Goal: Use online tool/utility: Utilize a website feature to perform a specific function

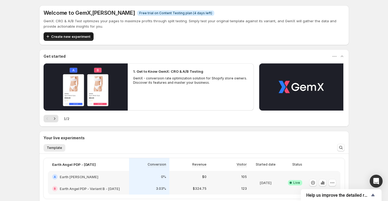
click at [76, 38] on span "Create new experiment" at bounding box center [70, 36] width 39 height 5
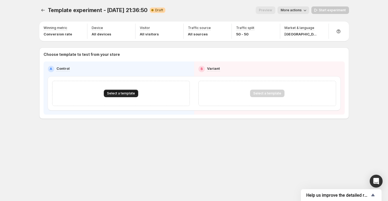
click at [121, 91] on button "Select a template" at bounding box center [121, 94] width 34 height 8
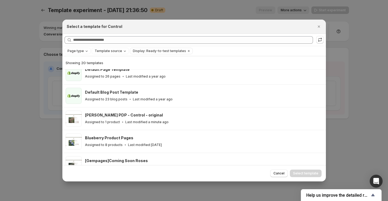
scroll to position [54, 0]
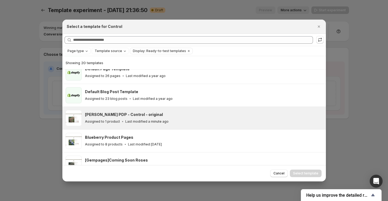
click at [95, 116] on h3 "[PERSON_NAME] PDP - Control - original" at bounding box center [124, 114] width 78 height 5
click at [295, 174] on span "Select template" at bounding box center [305, 174] width 25 height 4
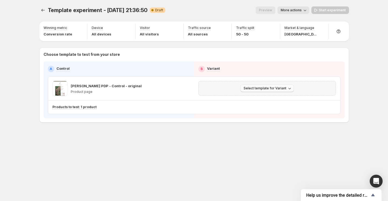
click at [259, 86] on button "Select template for Variant" at bounding box center [268, 89] width 54 height 8
click at [258, 99] on span "Select an existing template" at bounding box center [263, 100] width 45 height 4
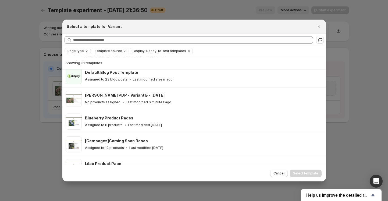
scroll to position [69, 0]
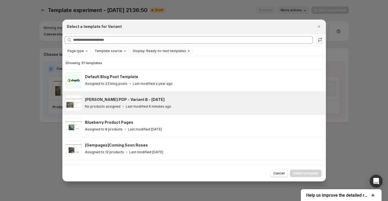
click at [120, 102] on h3 "[PERSON_NAME] PDP - Variant B - [DATE]" at bounding box center [125, 99] width 80 height 5
click at [303, 174] on span "Select template" at bounding box center [305, 174] width 25 height 4
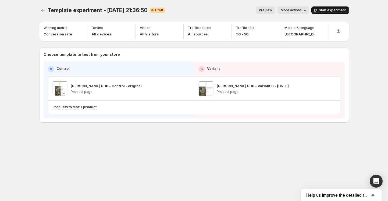
click at [329, 8] on button "Start experiment" at bounding box center [331, 10] width 38 height 8
click at [326, 9] on span "Pause experiment" at bounding box center [331, 10] width 29 height 4
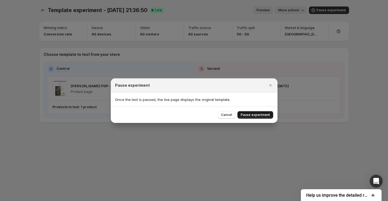
click at [255, 114] on span "Pause experiment" at bounding box center [255, 115] width 29 height 4
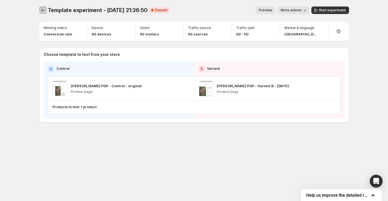
click at [45, 11] on icon "Experiments" at bounding box center [42, 10] width 5 height 5
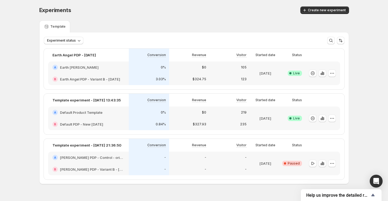
scroll to position [12, 0]
